Goal: Task Accomplishment & Management: Manage account settings

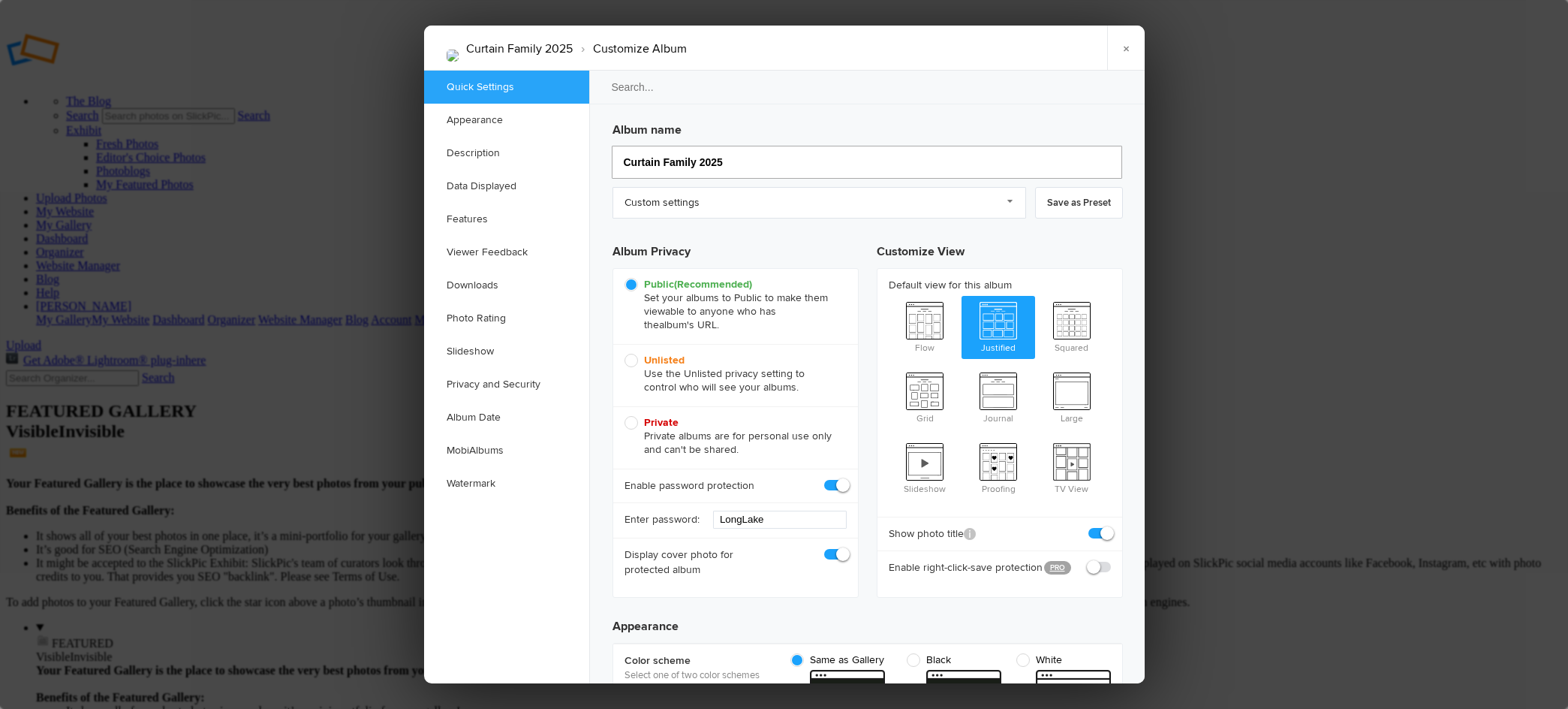
click at [657, 166] on input "Curtain Family 2025" at bounding box center [867, 162] width 511 height 33
type input "[PERSON_NAME] Family 2025"
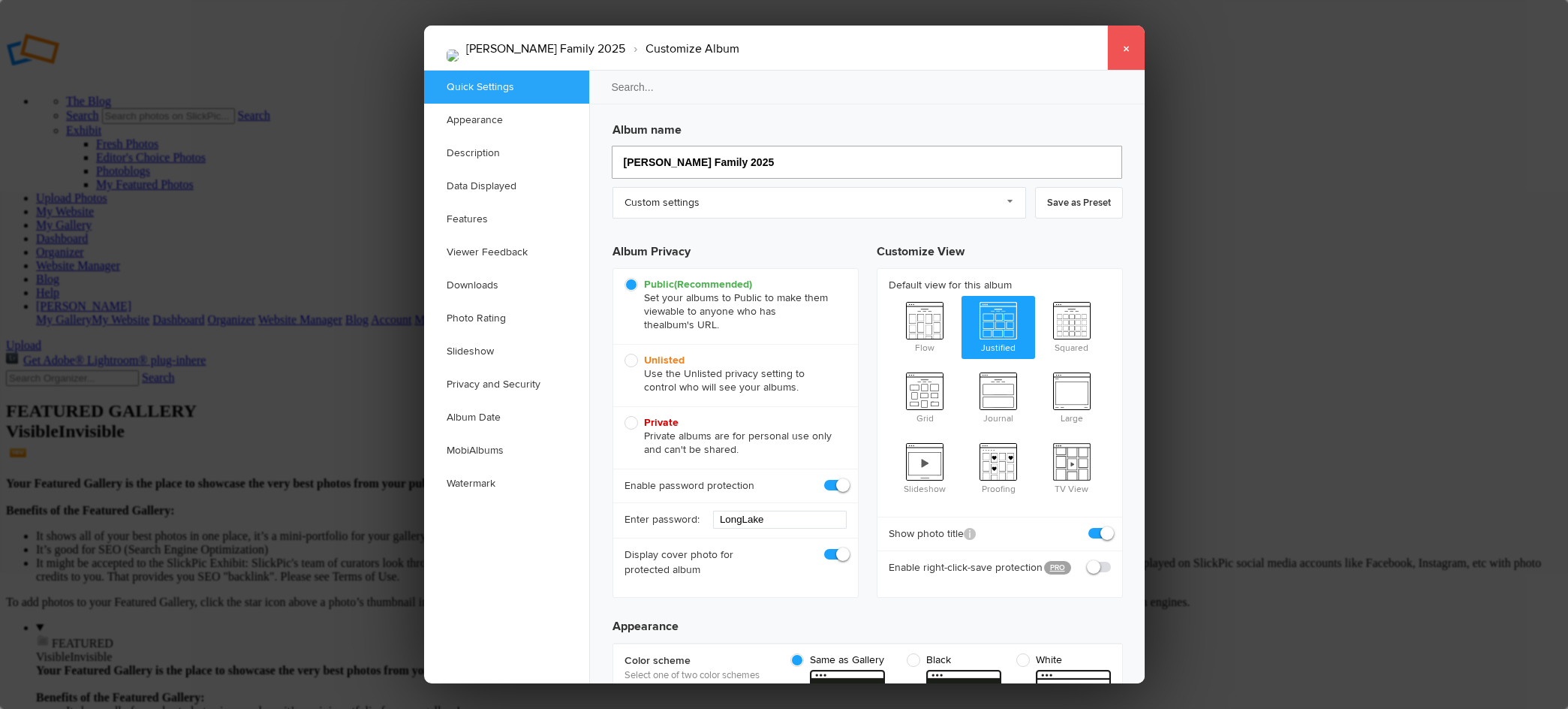
type input "[PERSON_NAME] Family 2025"
click at [1132, 55] on link "×" at bounding box center [1125, 48] width 37 height 45
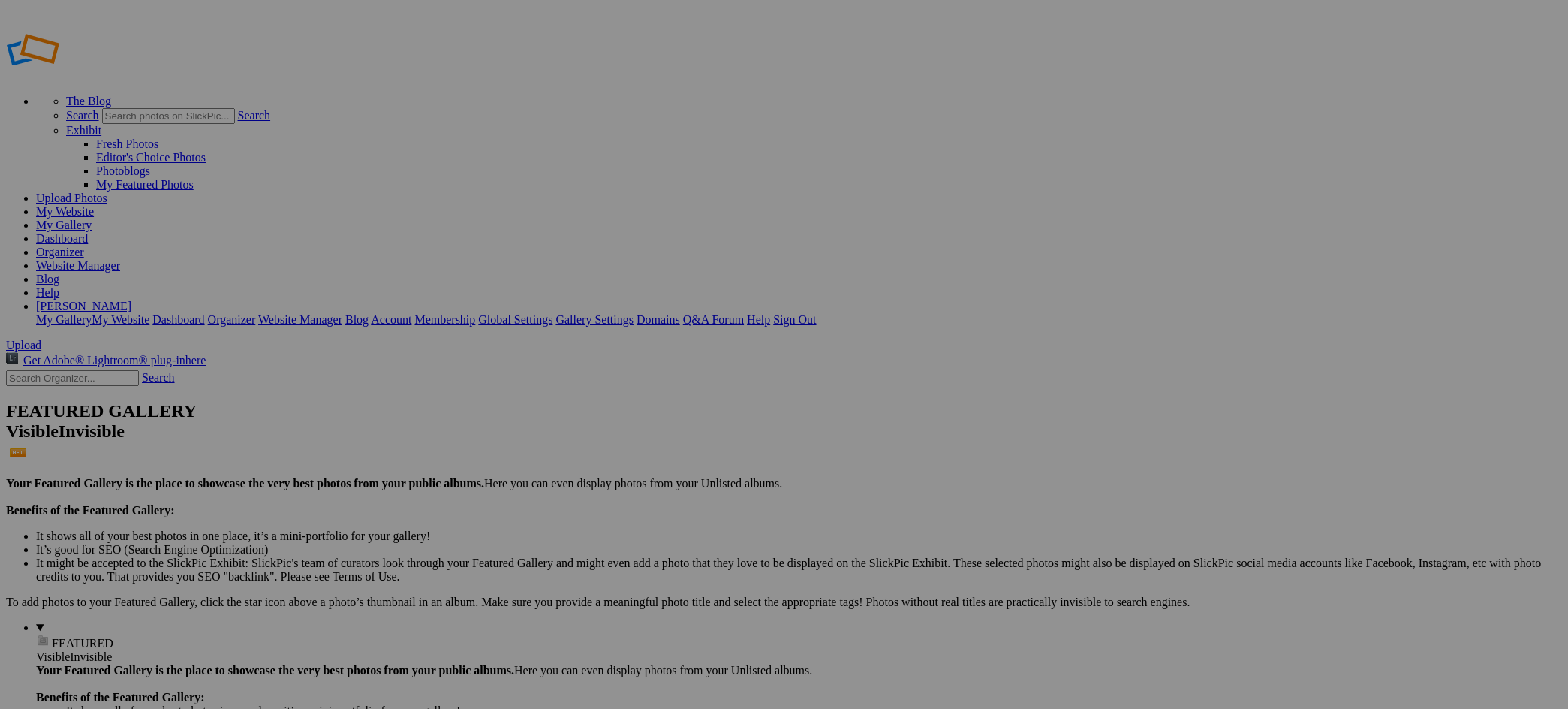
scroll to position [36, 0]
